Goal: Information Seeking & Learning: Learn about a topic

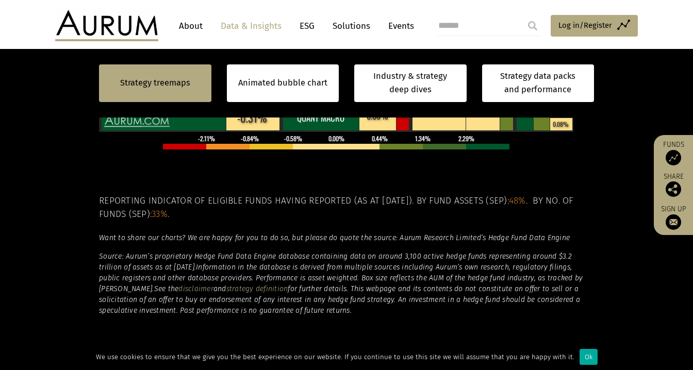
scroll to position [499, 0]
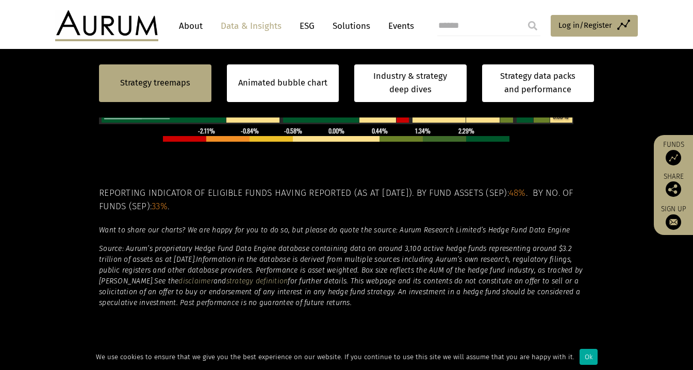
click at [191, 28] on link "About" at bounding box center [191, 26] width 34 height 19
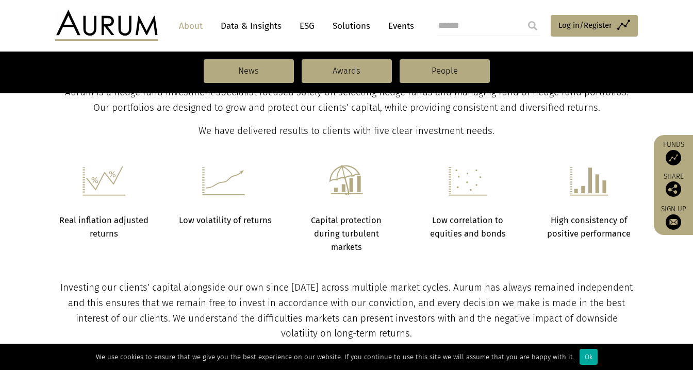
scroll to position [379, 0]
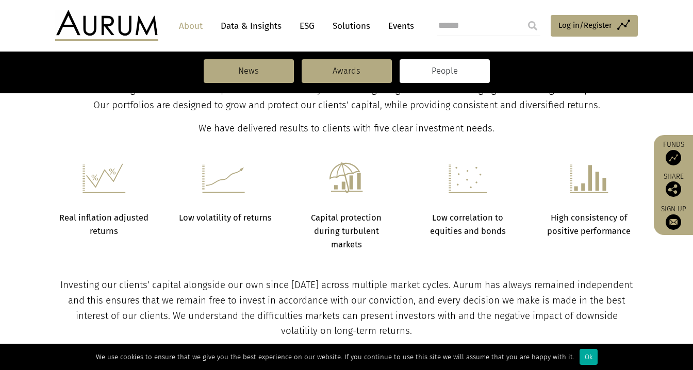
click at [430, 73] on link "People" at bounding box center [445, 71] width 90 height 24
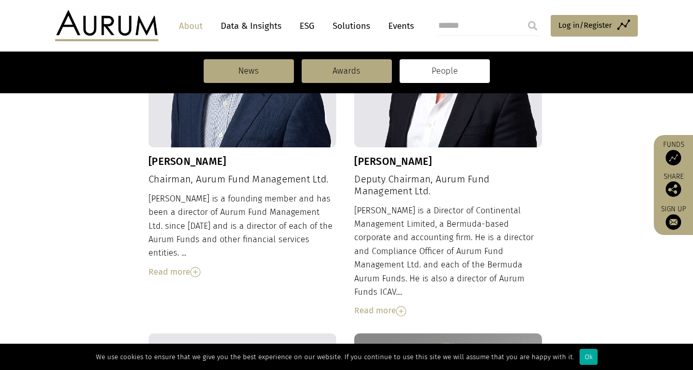
scroll to position [466, 0]
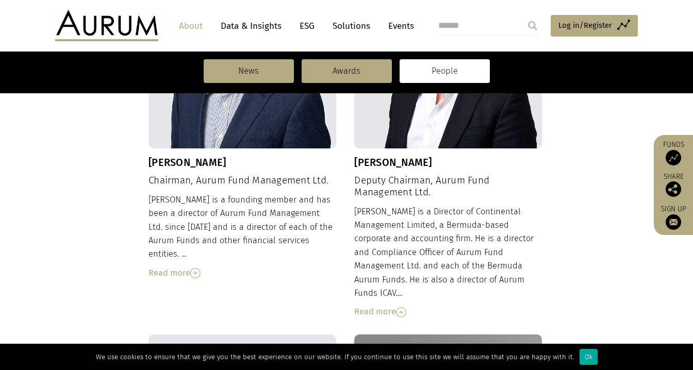
click at [197, 29] on link "About" at bounding box center [191, 26] width 34 height 19
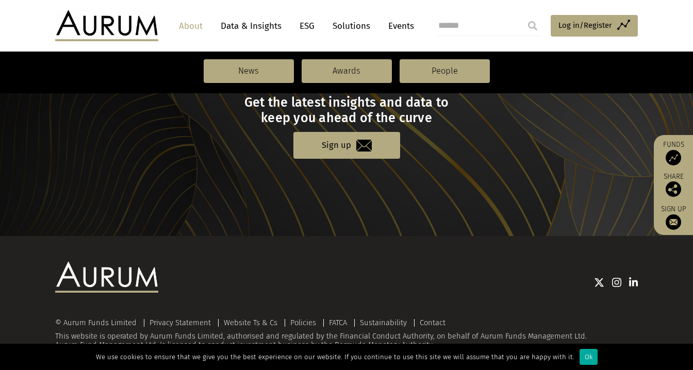
scroll to position [1169, 0]
click at [581, 358] on div "Ok" at bounding box center [589, 357] width 18 height 16
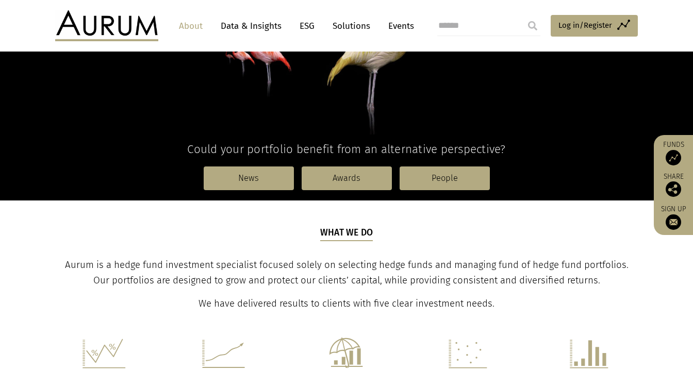
scroll to position [205, 0]
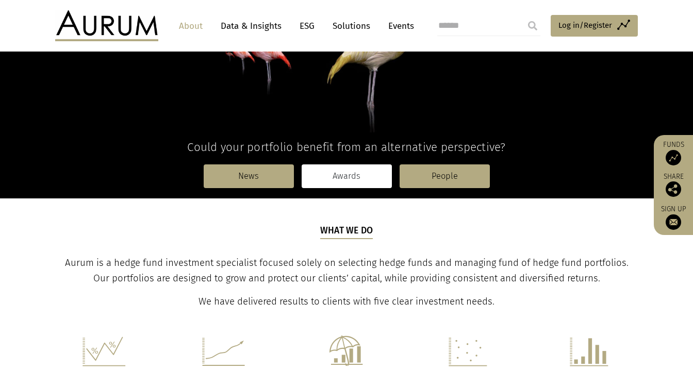
click at [338, 177] on link "Awards" at bounding box center [347, 177] width 90 height 24
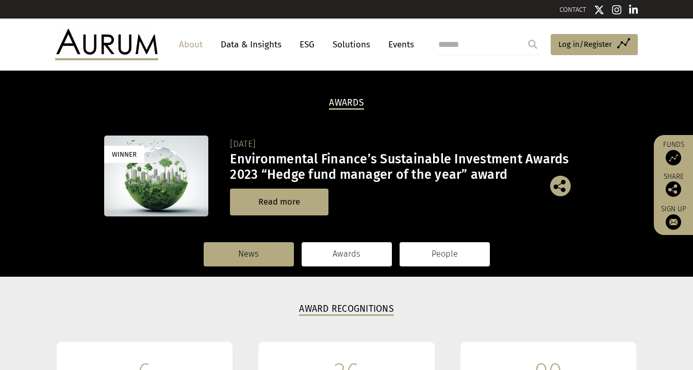
click at [450, 258] on link "People" at bounding box center [445, 254] width 90 height 24
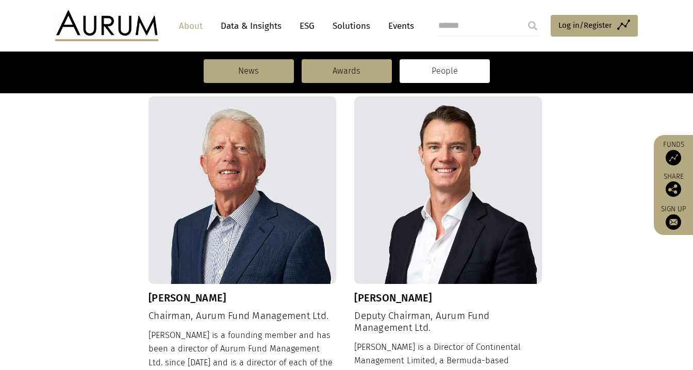
scroll to position [96, 0]
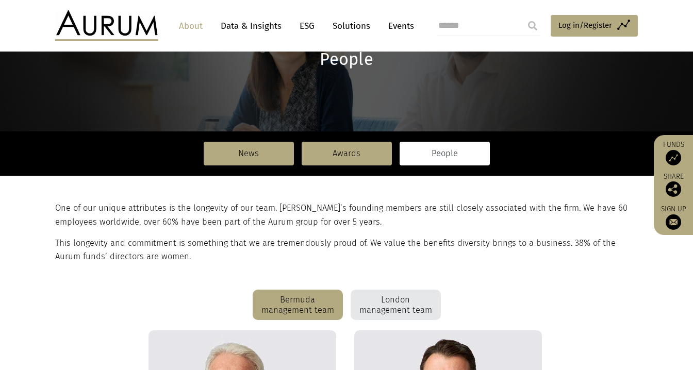
click at [408, 305] on div "London management team" at bounding box center [396, 305] width 90 height 31
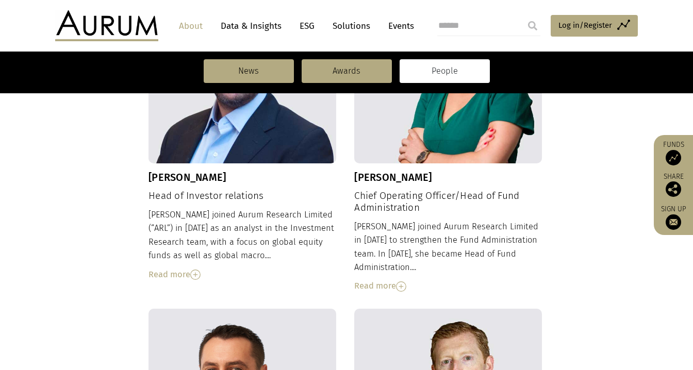
scroll to position [805, 0]
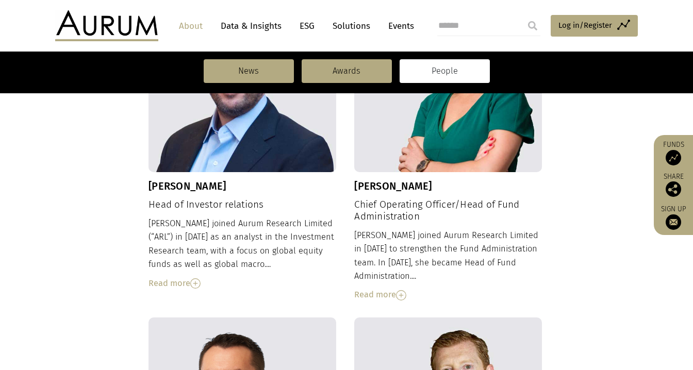
click at [189, 277] on div "Read more" at bounding box center [243, 283] width 188 height 13
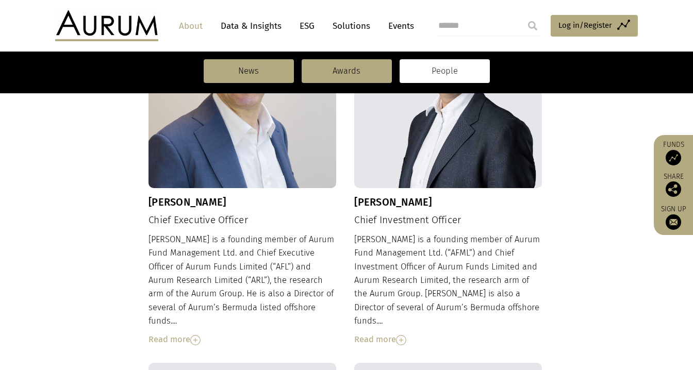
scroll to position [432, 0]
